Goal: Information Seeking & Learning: Find specific fact

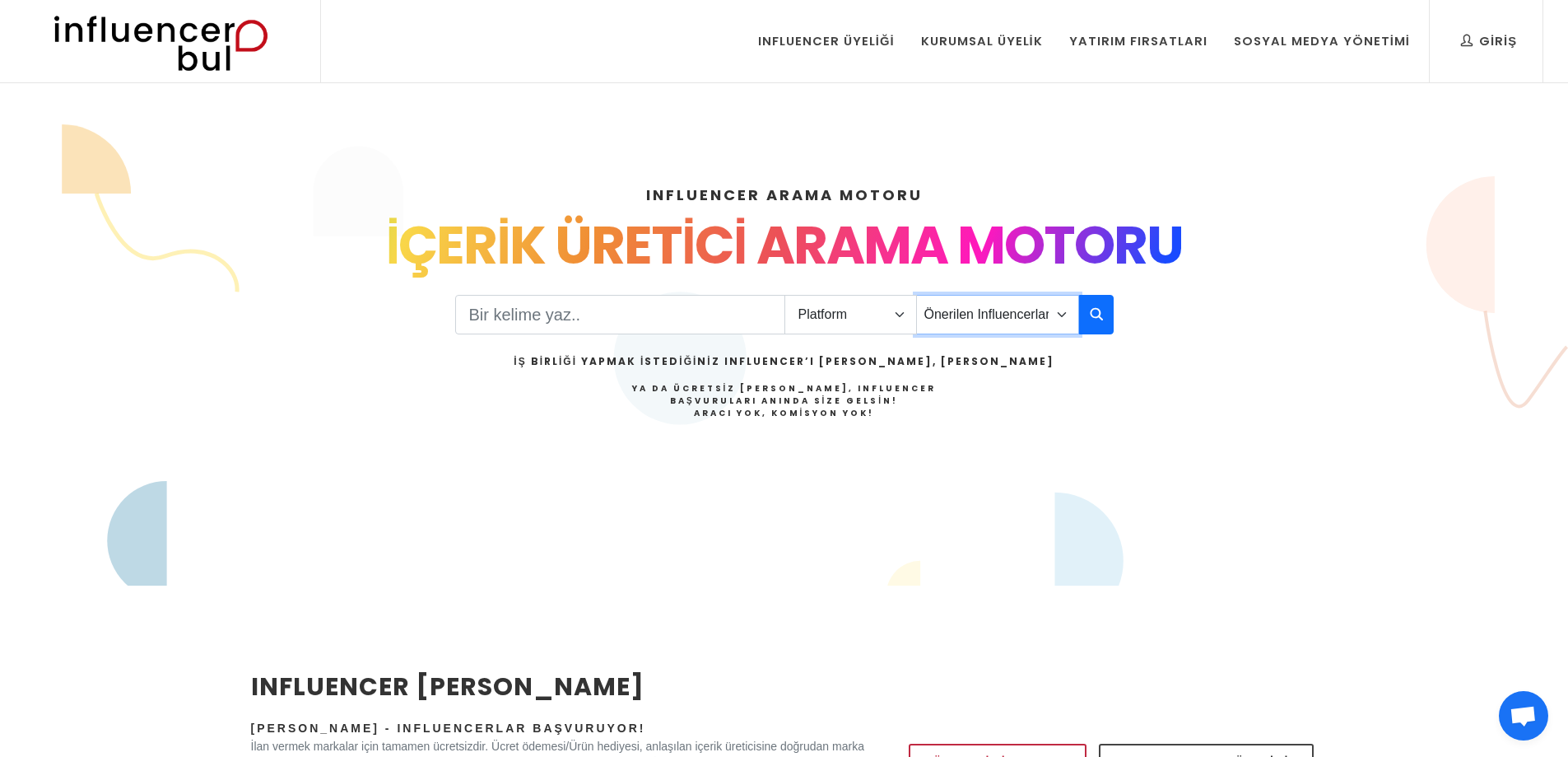
click at [997, 320] on select "Önerilen Influencerlar Aile & Çocuk & Ebeveyn Alışveriş & Giyim & Aksesuar Arab…" at bounding box center [997, 314] width 163 height 40
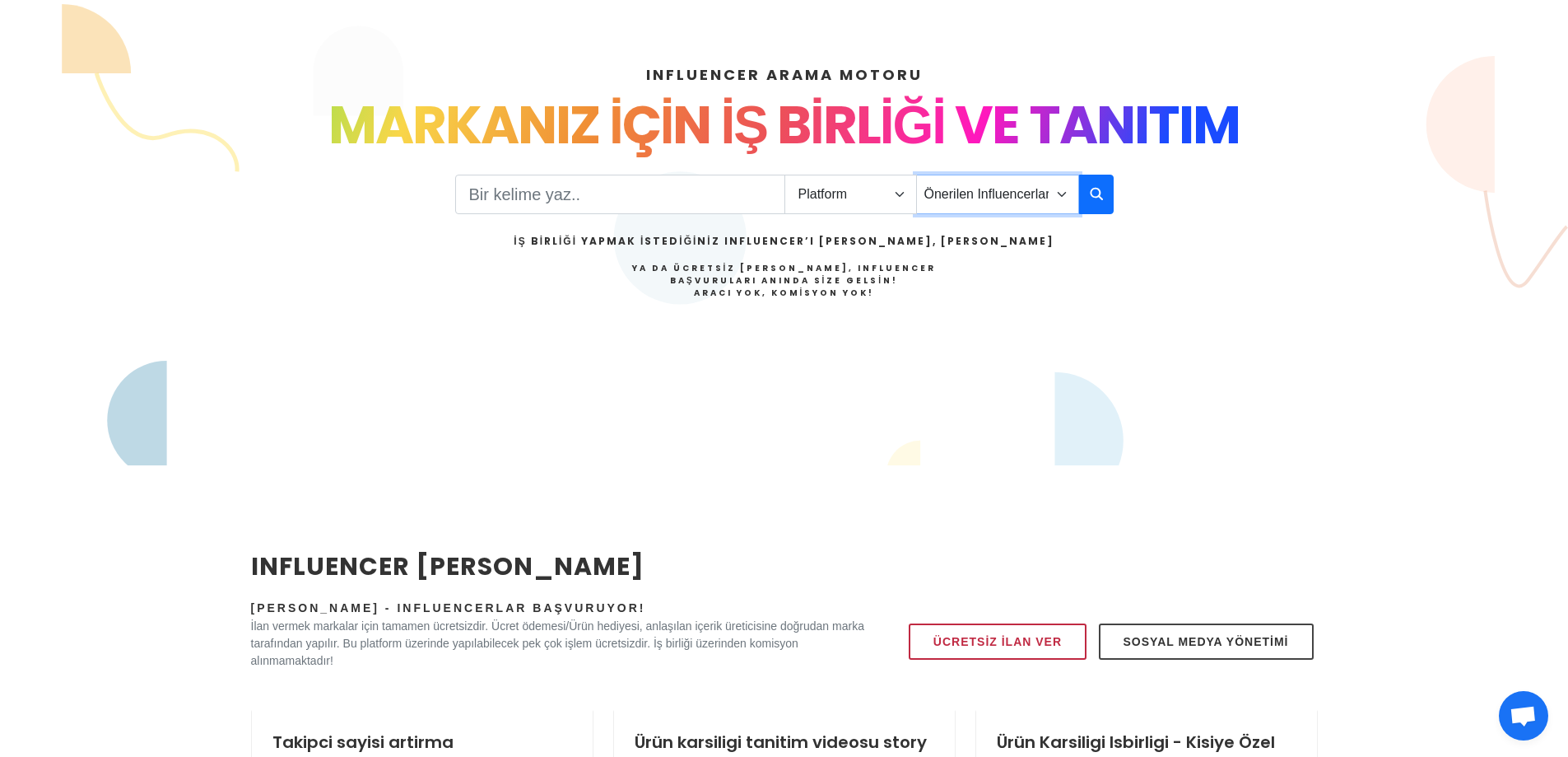
scroll to position [82, 0]
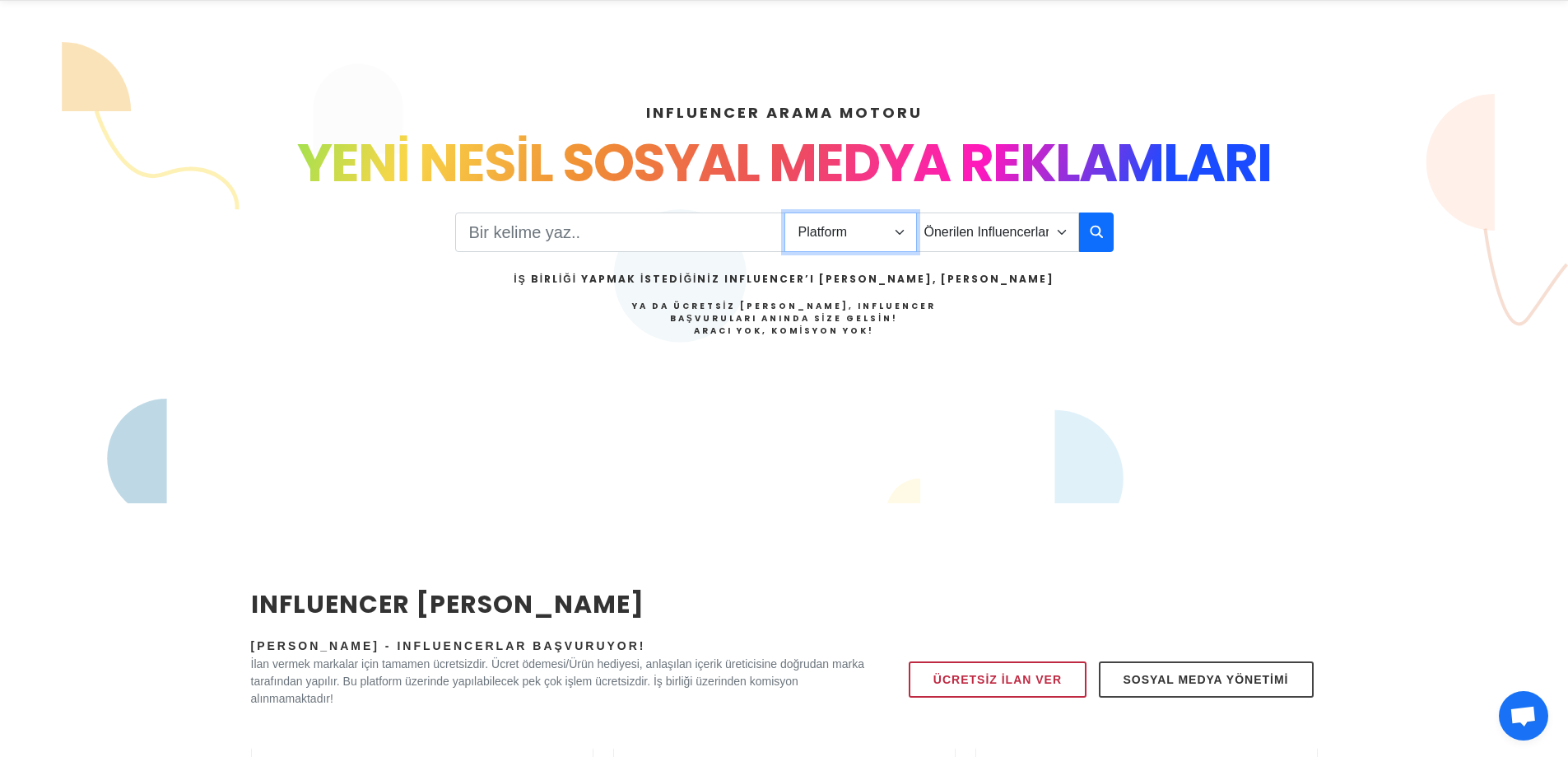
click at [828, 235] on select "Platform Instagram Facebook Youtube Tiktok Twitter Twitch" at bounding box center [850, 232] width 133 height 40
select select "1"
click at [784, 212] on select "Platform Instagram Facebook Youtube Tiktok Twitter Twitch" at bounding box center [850, 232] width 133 height 40
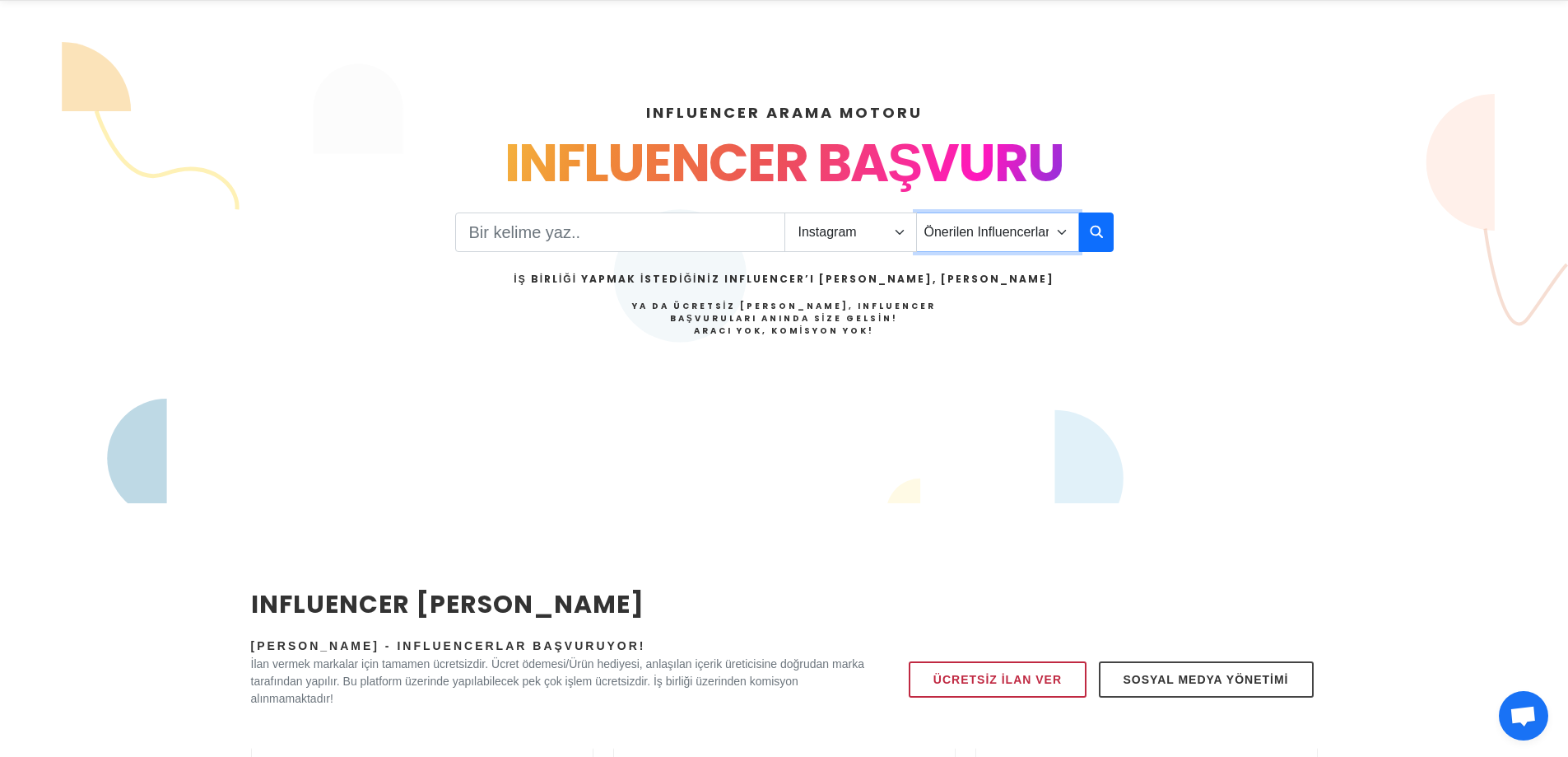
click at [954, 234] on select "Önerilen Influencerlar Aile & Çocuk & Ebeveyn Alışveriş & Giyim & Aksesuar Arab…" at bounding box center [997, 232] width 163 height 40
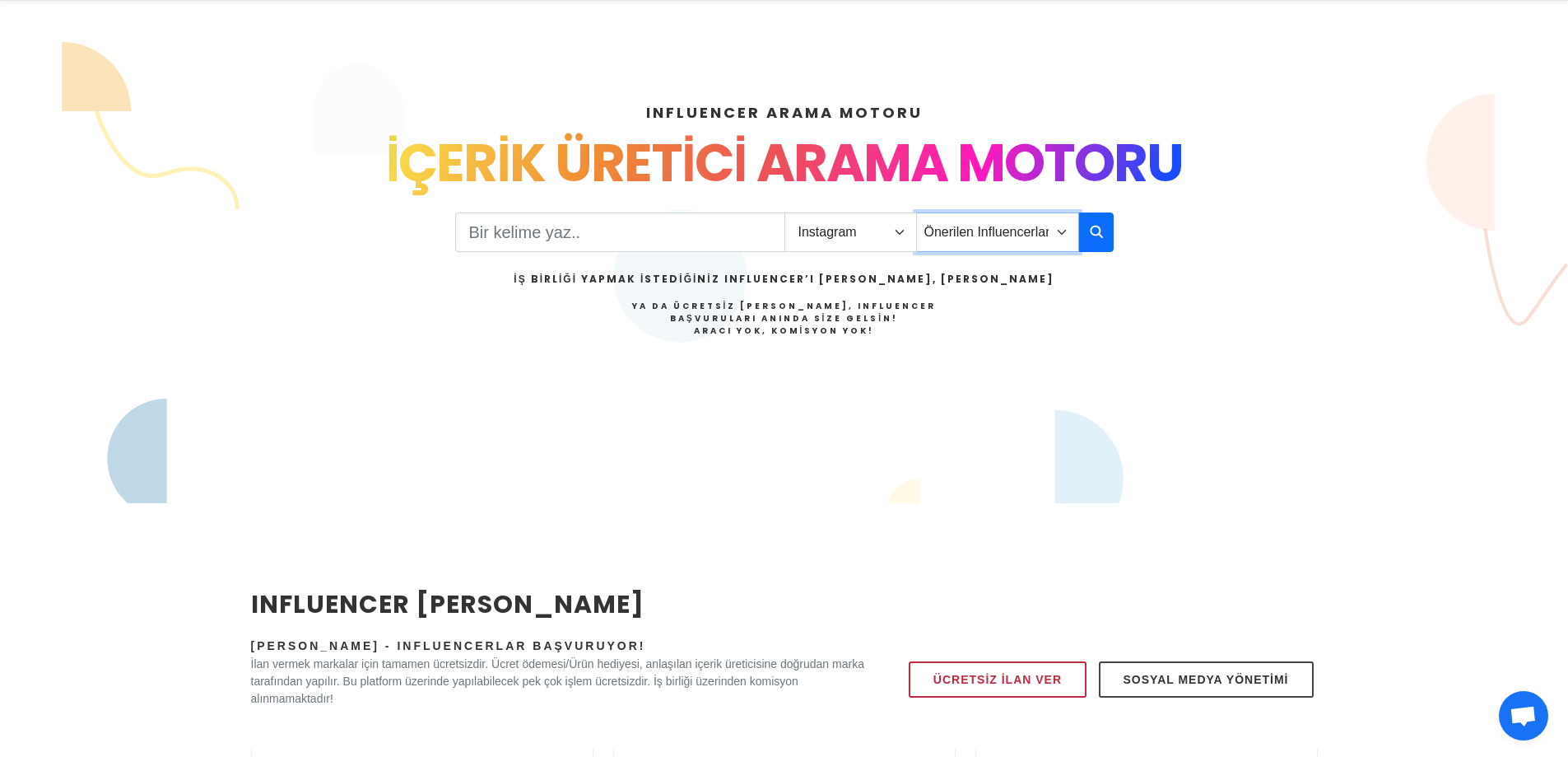
select select "33"
click at [916, 212] on select "Önerilen Influencerlar Aile & Çocuk & Ebeveyn Alışveriş & Giyim & Aksesuar Arab…" at bounding box center [997, 232] width 163 height 40
click at [1002, 243] on select "Önerilen Influencerlar Aile & Çocuk & Ebeveyn Alışveriş & Giyim & Aksesuar Arab…" at bounding box center [997, 232] width 163 height 40
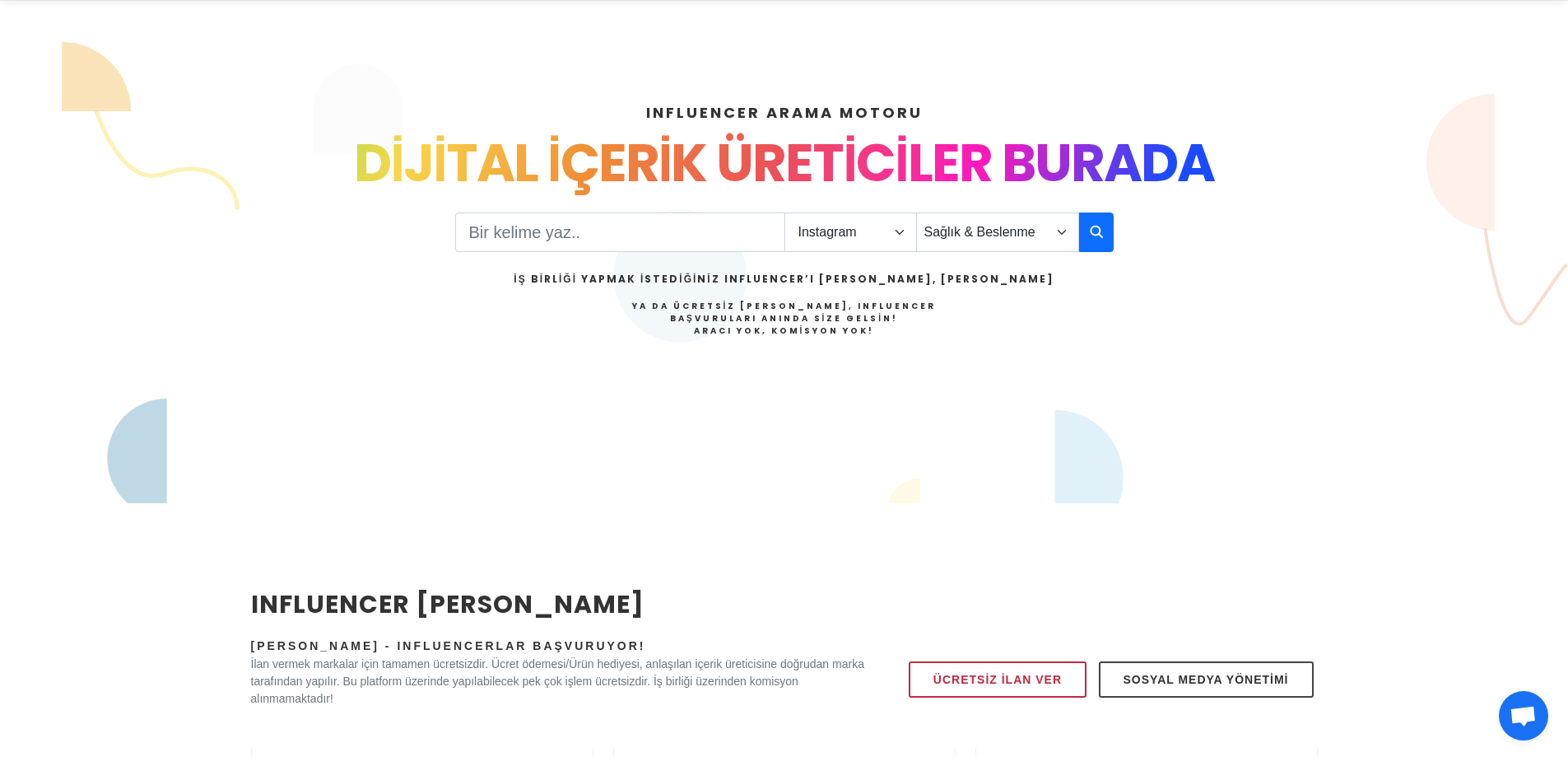
click at [727, 496] on section "INFLUENCER ARAMA MOTORU INSTAGRAM VE TIKTOK INFLUENCERLARI SOSYAL MEDYA FENOMEN…" at bounding box center [784, 272] width 1568 height 461
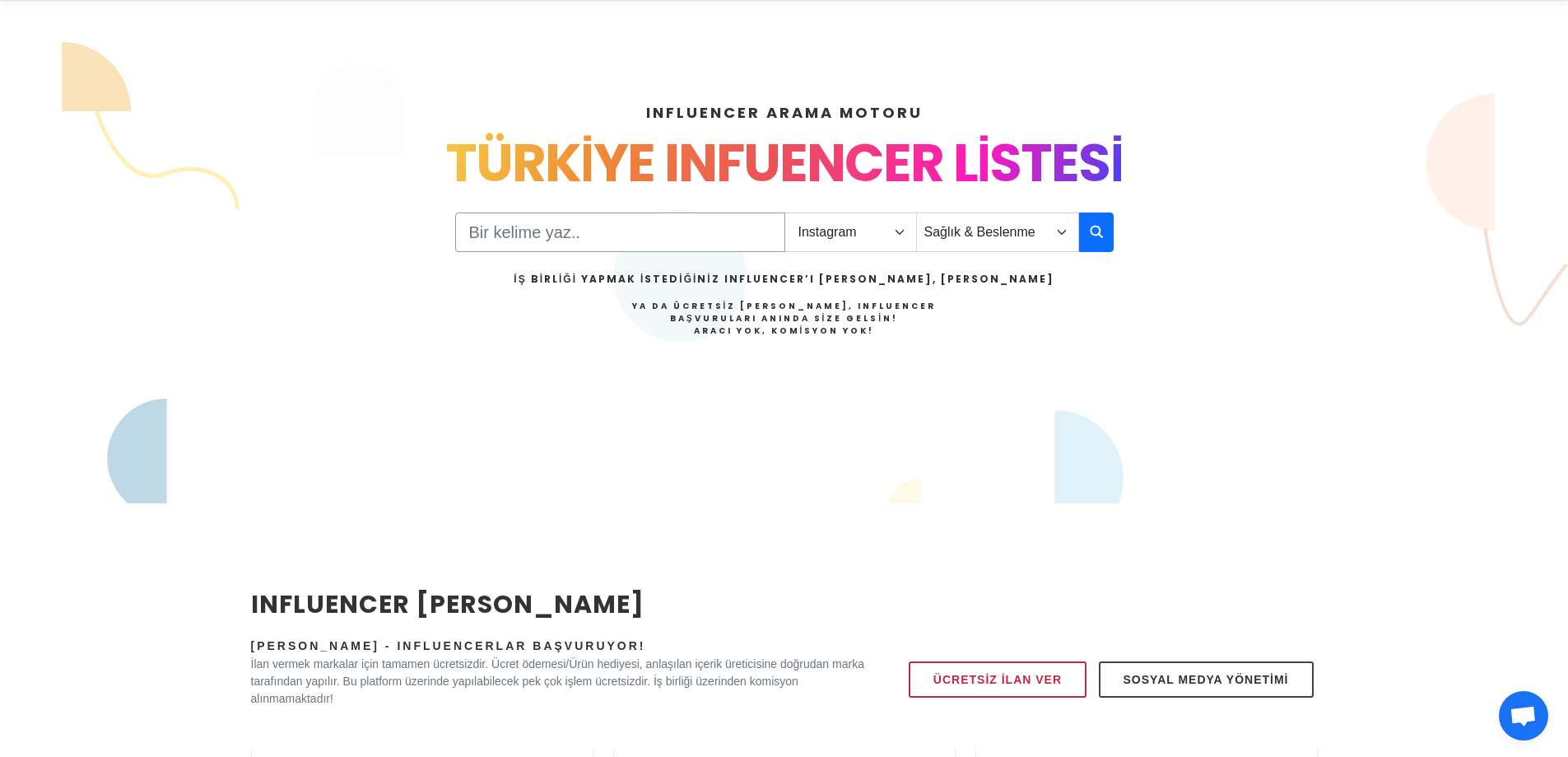
click at [631, 220] on input "Search" at bounding box center [620, 232] width 330 height 40
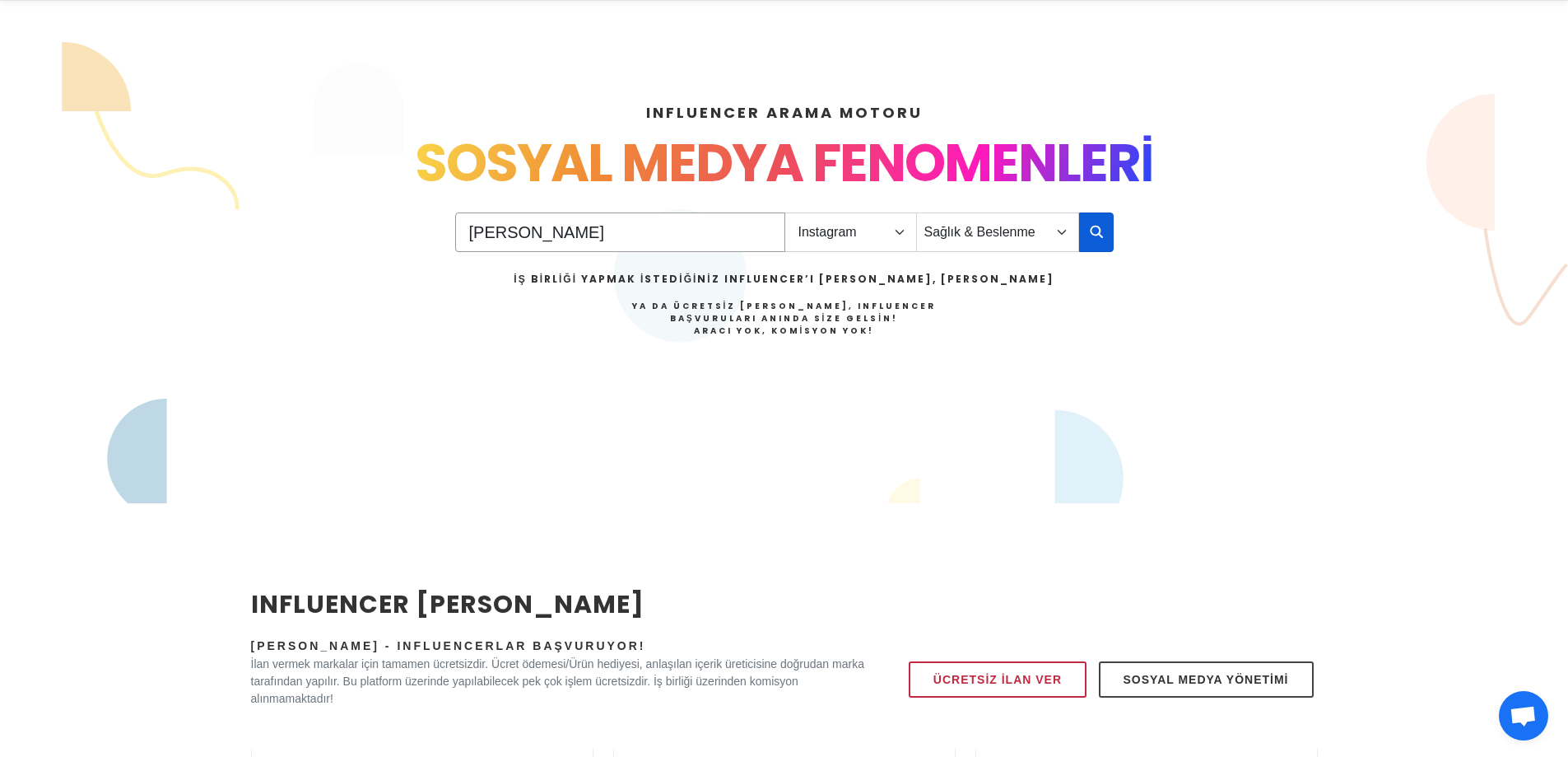
type input "[PERSON_NAME]"
click at [1101, 230] on icon "button" at bounding box center [1096, 231] width 14 height 19
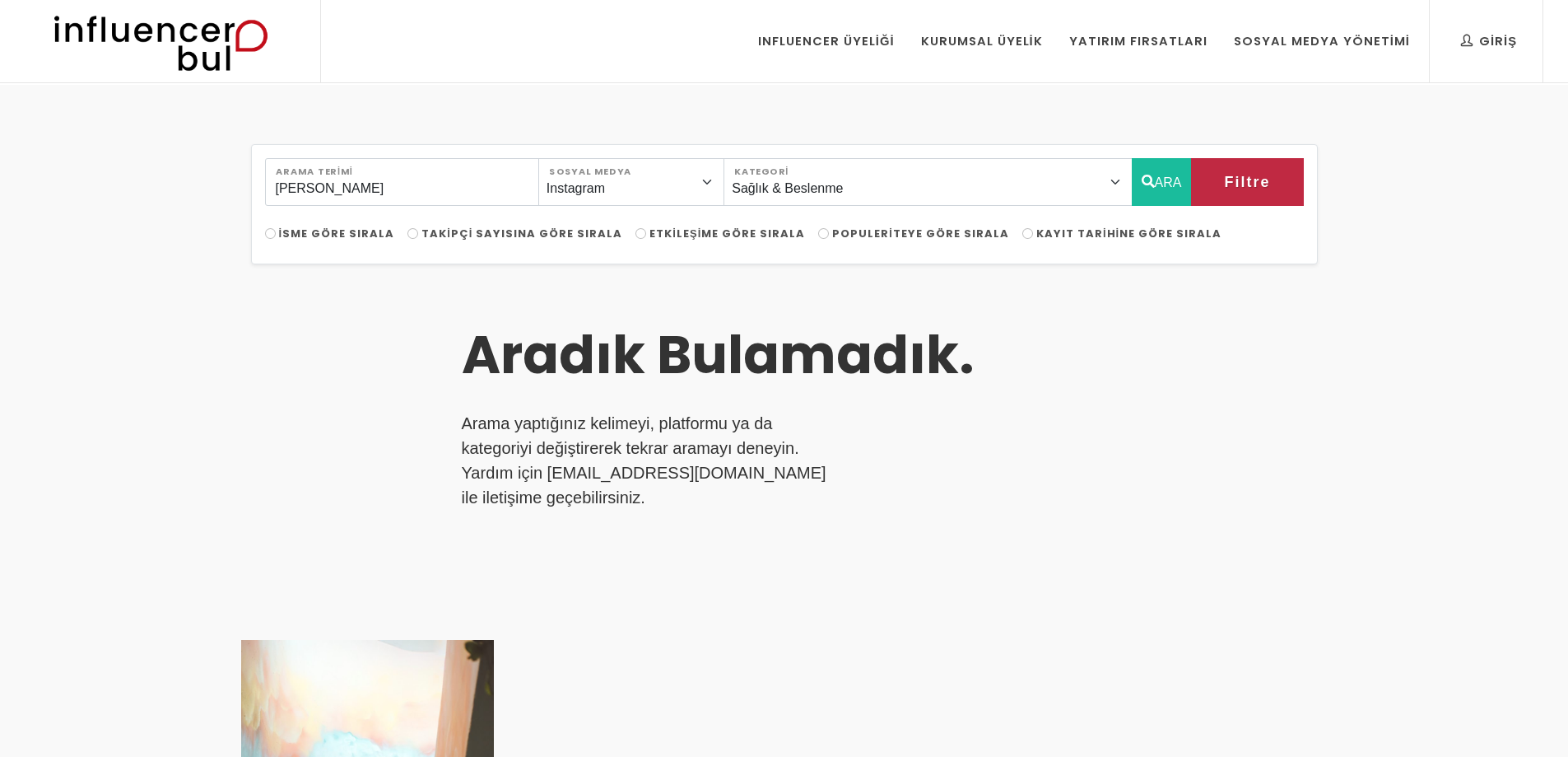
select select "33"
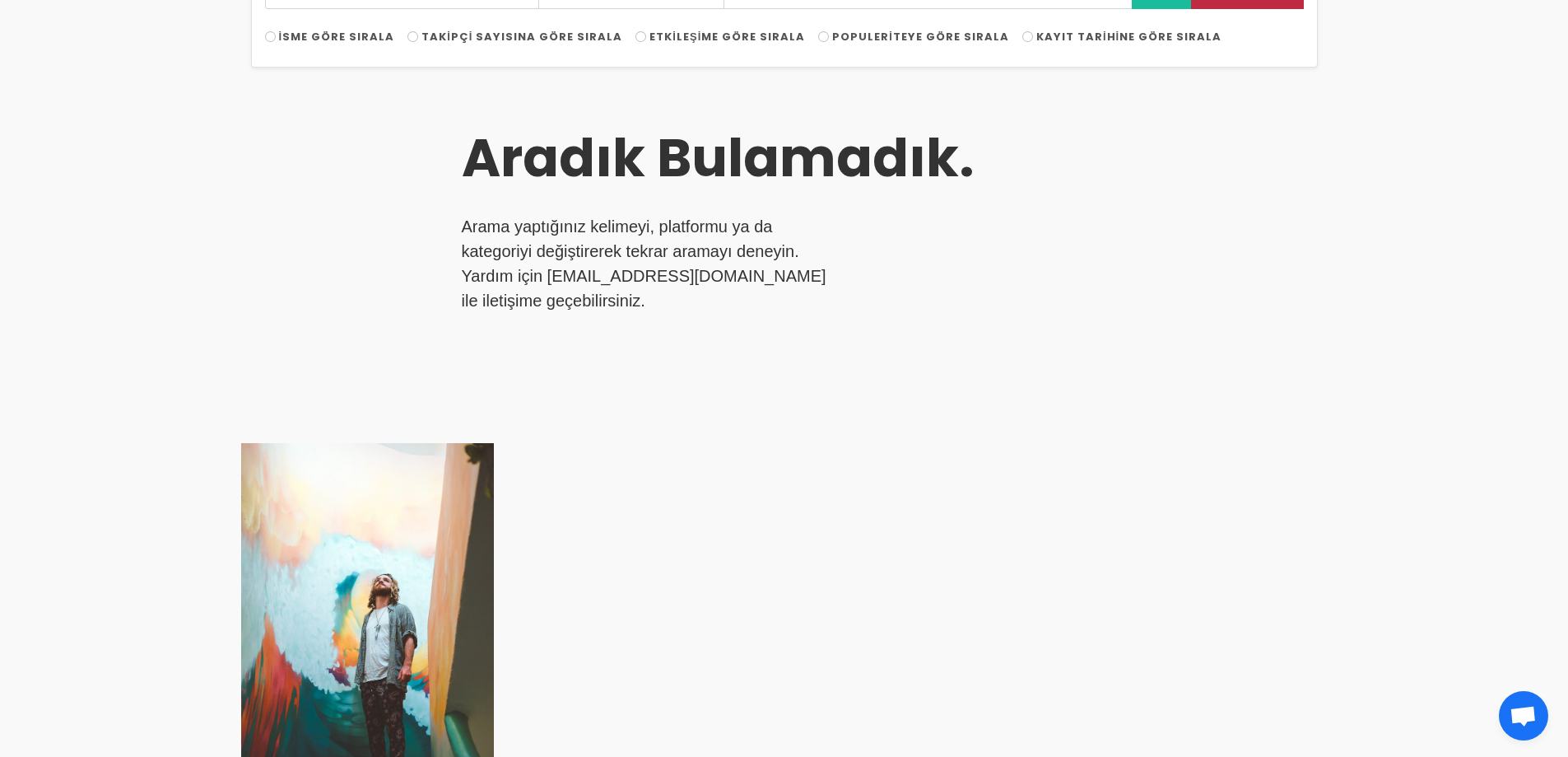
scroll to position [165, 0]
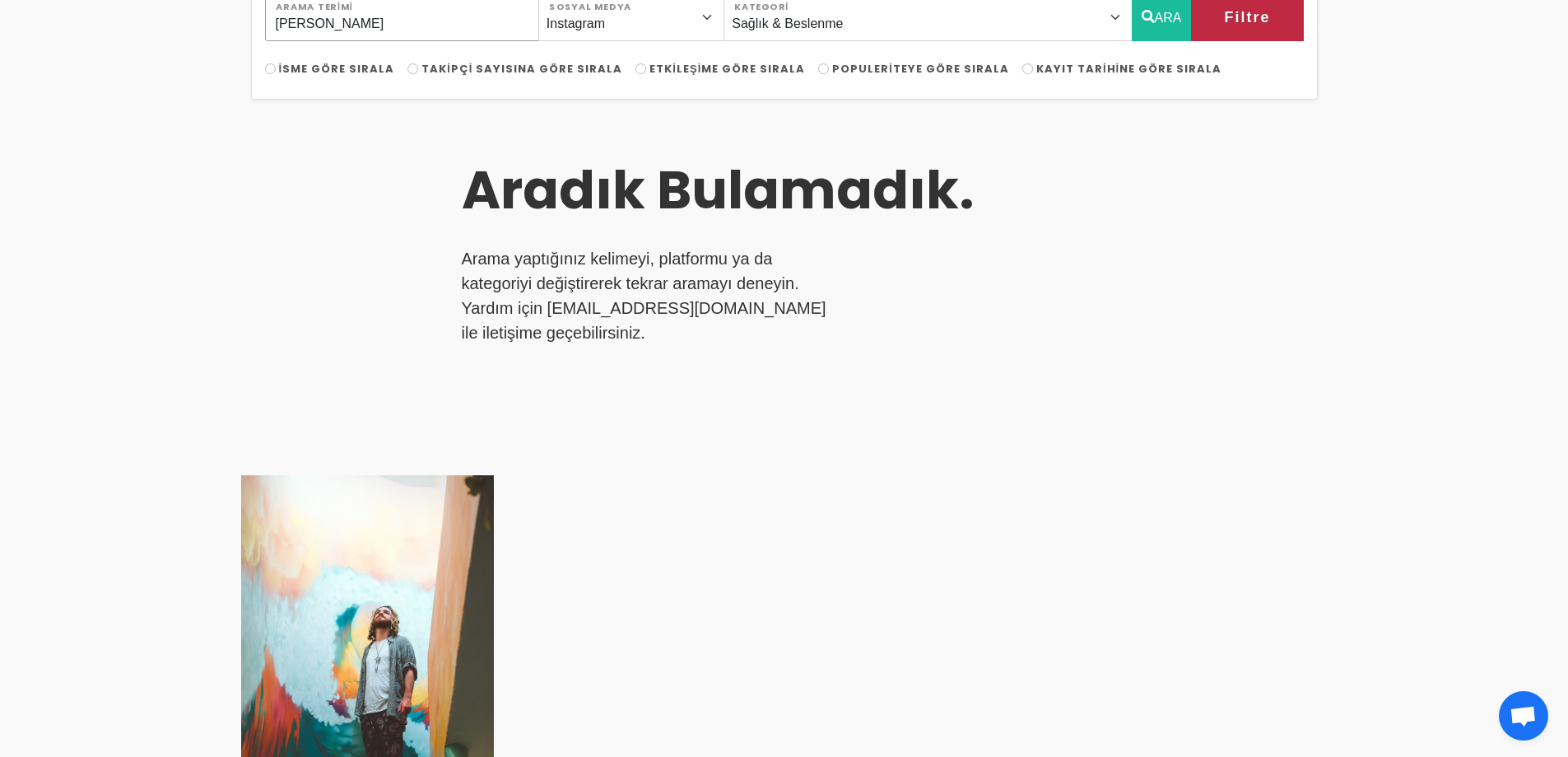
drag, startPoint x: 402, startPoint y: 26, endPoint x: 224, endPoint y: 25, distance: 178.0
click at [224, 25] on div "masaj kremi Arama Terimi Instagram Facebook Youtube Tiktok Twitter Twitch Sosya…" at bounding box center [784, 449] width 1568 height 1057
type input "krem"
click at [1149, 21] on icon "button" at bounding box center [1148, 16] width 14 height 19
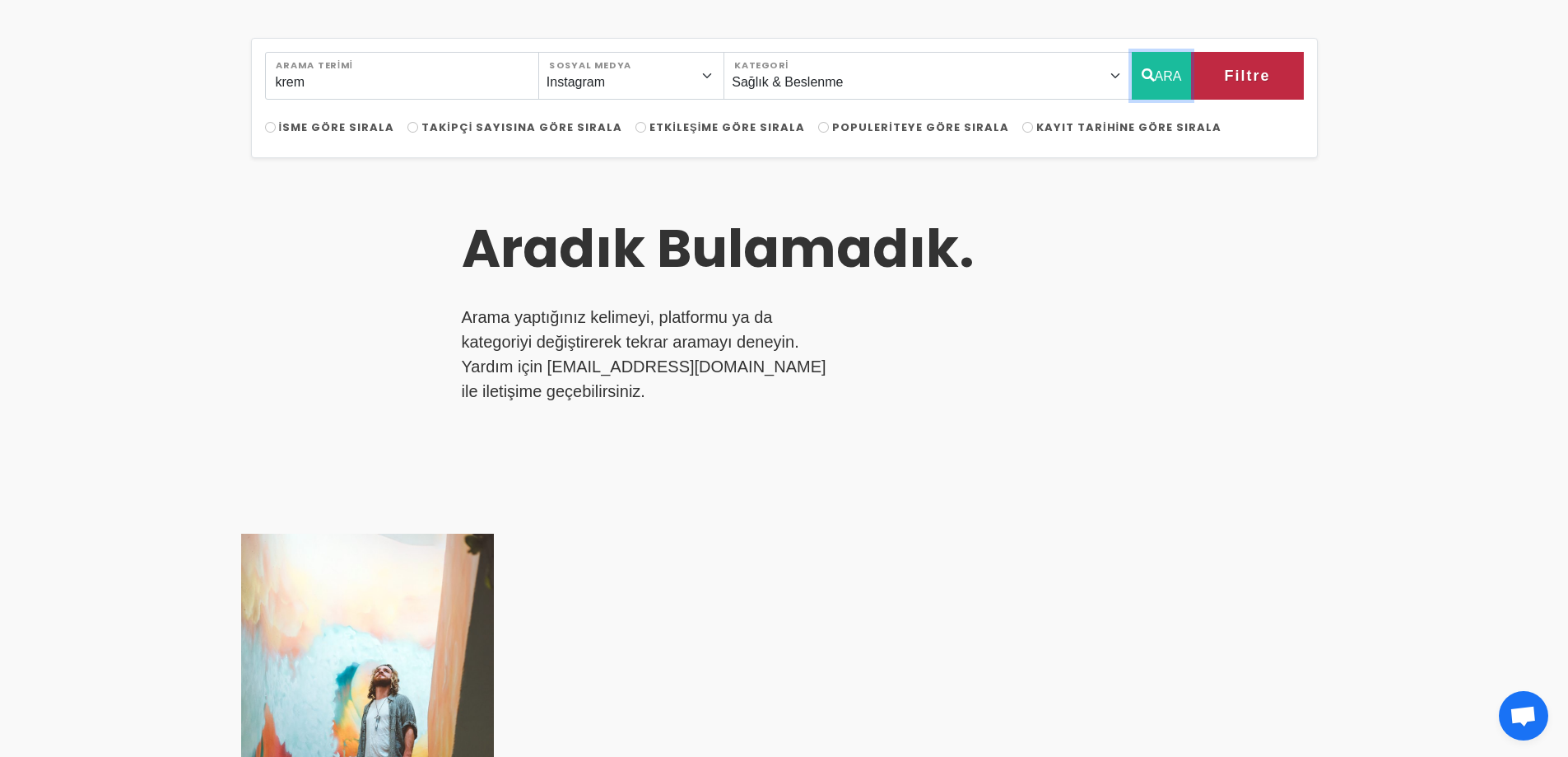
scroll to position [82, 0]
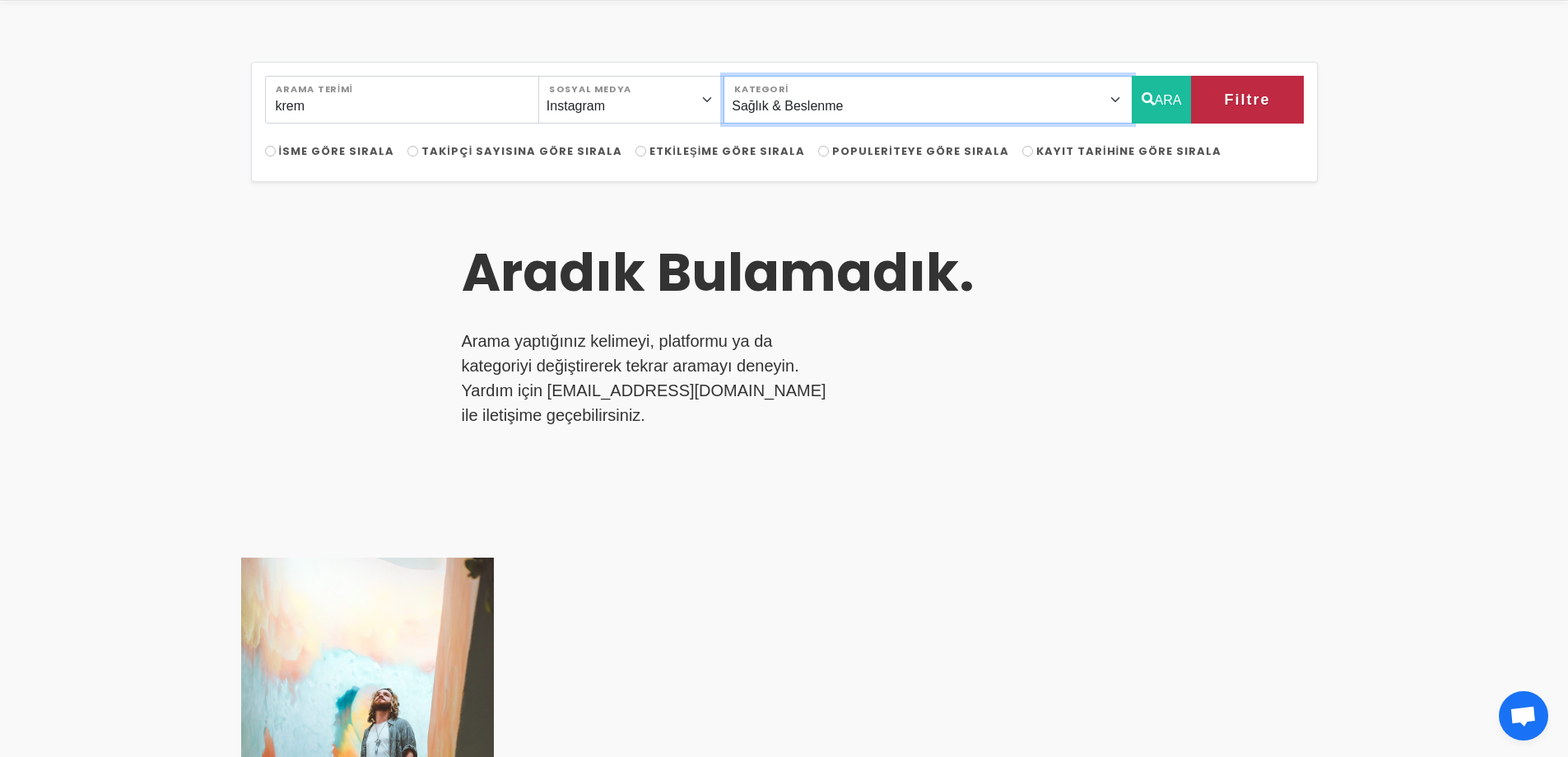
click at [1035, 112] on select "Önerilen Influencerlar Aile & [PERSON_NAME] & [PERSON_NAME] [PERSON_NAME] & [PE…" at bounding box center [927, 99] width 408 height 47
select select "0"
click at [768, 76] on select "Önerilen Influencerlar Aile & [PERSON_NAME] & [PERSON_NAME] [PERSON_NAME] & [PE…" at bounding box center [927, 99] width 408 height 47
click at [1155, 93] on button "ARA" at bounding box center [1162, 99] width 60 height 47
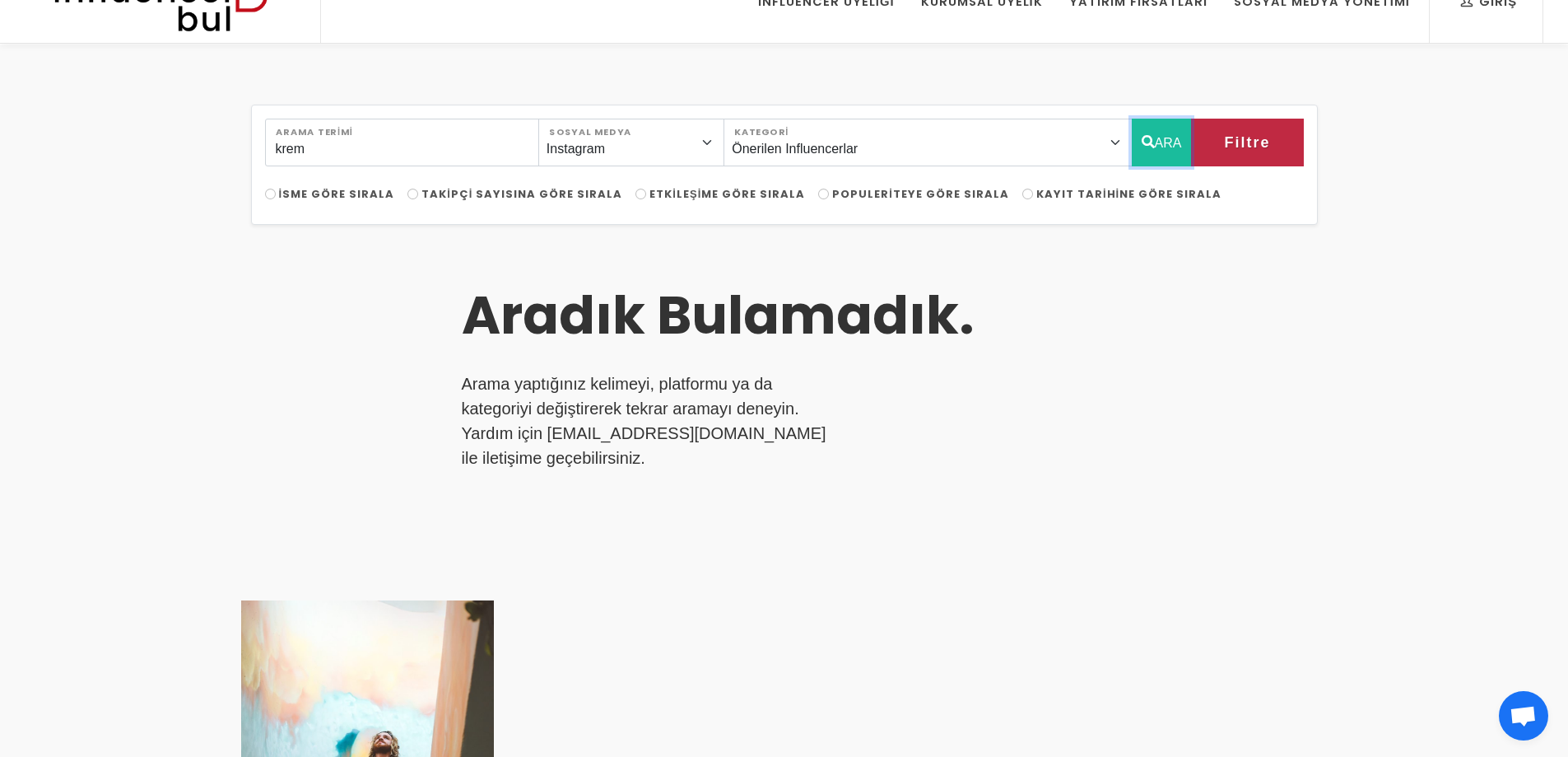
scroll to position [0, 0]
